Goal: Transaction & Acquisition: Purchase product/service

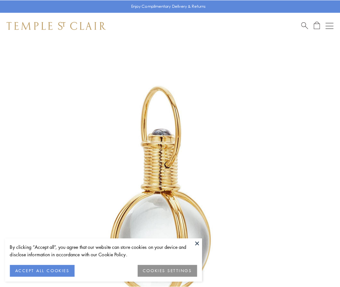
scroll to position [169, 0]
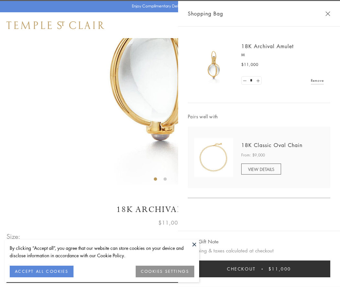
click at [259, 269] on button "Checkout $11,000" at bounding box center [259, 269] width 142 height 17
